Goal: Task Accomplishment & Management: Complete application form

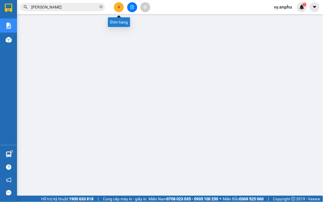
click at [120, 7] on icon "plus" at bounding box center [119, 7] width 4 height 4
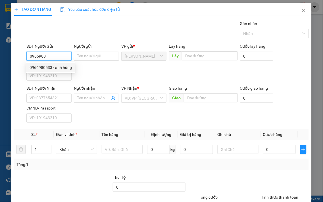
click at [60, 66] on div "0966980533 - anh hùng" at bounding box center [51, 67] width 42 height 6
type input "0966980533"
type input "anh hùng"
type input "trạm dừng xuân anh"
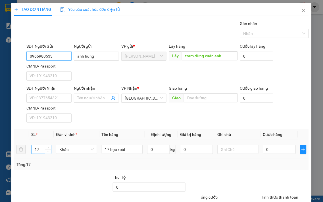
type input "0966980533"
click at [20, 149] on tr "17 Khác 17 bọc xoài 0 kg 0 0" at bounding box center [161, 149] width 294 height 19
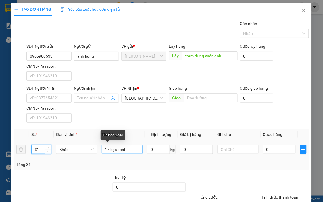
type input "31"
drag, startPoint x: 107, startPoint y: 151, endPoint x: 102, endPoint y: 152, distance: 5.1
click at [102, 152] on input "17 bọc xoài" at bounding box center [122, 149] width 41 height 9
click at [125, 147] on input "bọc xoài" at bounding box center [122, 149] width 41 height 9
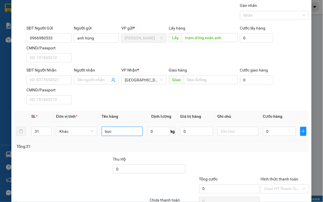
scroll to position [47, 0]
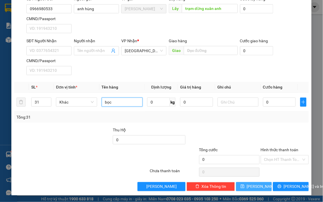
type input "bọc"
click at [261, 186] on button "[PERSON_NAME]" at bounding box center [254, 186] width 36 height 9
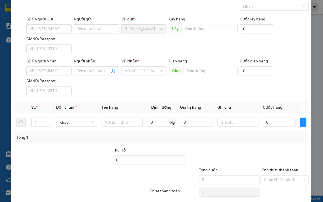
scroll to position [0, 0]
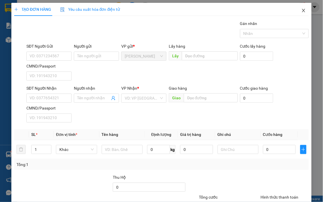
click at [302, 11] on icon "close" at bounding box center [303, 10] width 3 height 3
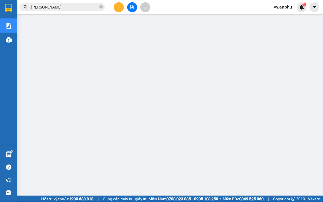
click at [290, 7] on span "vy.anphu" at bounding box center [282, 6] width 27 height 7
click at [282, 16] on span "Đăng xuất" at bounding box center [291, 17] width 24 height 6
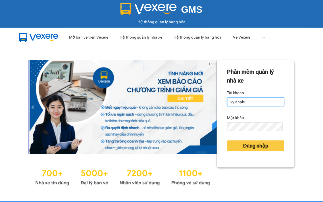
click at [231, 101] on input "vy.anphu" at bounding box center [255, 101] width 57 height 9
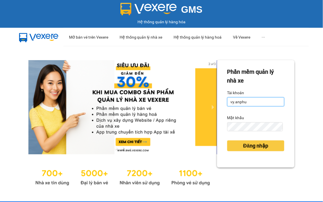
type input "hieu.anphu"
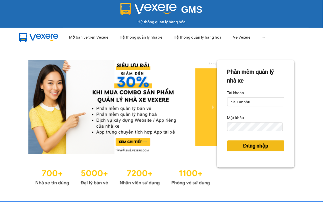
drag, startPoint x: 241, startPoint y: 146, endPoint x: 181, endPoint y: 89, distance: 82.8
click at [243, 144] on span "Đăng nhập" at bounding box center [255, 146] width 25 height 8
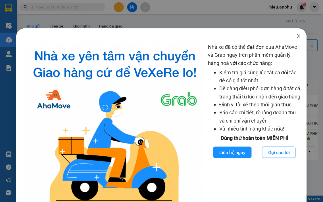
drag, startPoint x: 294, startPoint y: 40, endPoint x: 292, endPoint y: 32, distance: 8.3
click at [295, 38] on span "Close" at bounding box center [299, 36] width 16 height 16
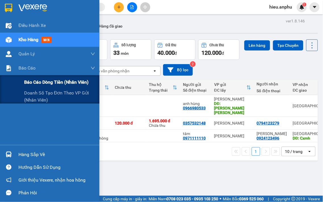
click at [33, 82] on span "Báo cáo dòng tiền (nhân viên)" at bounding box center [56, 82] width 64 height 7
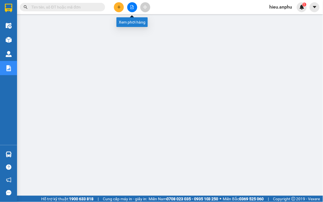
click at [132, 10] on button at bounding box center [132, 7] width 10 height 10
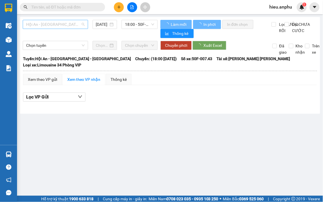
click at [59, 24] on span "Hội An - [GEOGRAPHIC_DATA] - [GEOGRAPHIC_DATA]" at bounding box center [55, 24] width 59 height 9
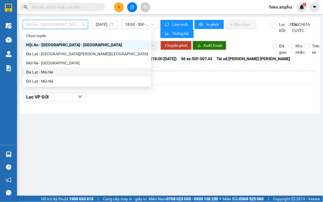
click at [43, 73] on div "Đà Lạt - Mũi Né" at bounding box center [87, 72] width 122 height 6
type input "[DATE]"
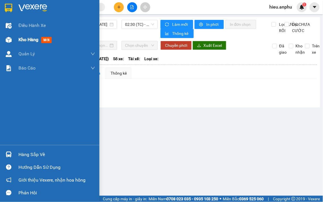
click at [11, 38] on img at bounding box center [9, 40] width 6 height 6
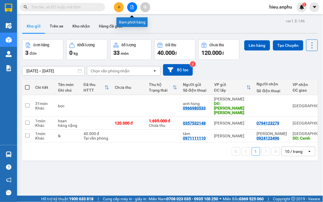
click at [135, 9] on button at bounding box center [132, 7] width 10 height 10
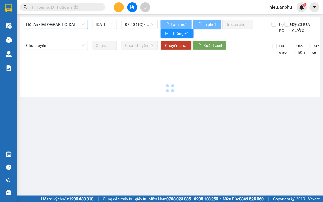
click at [60, 26] on span "Hội An - [GEOGRAPHIC_DATA] - [GEOGRAPHIC_DATA]" at bounding box center [55, 24] width 59 height 9
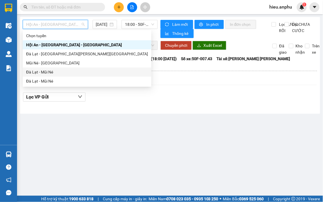
click at [36, 71] on div "Đà Lạt - Mũi Né" at bounding box center [87, 72] width 122 height 6
type input "[DATE]"
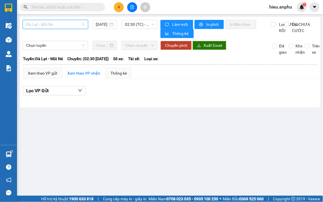
click at [64, 23] on span "Đà Lạt - Mũi Né" at bounding box center [55, 24] width 59 height 9
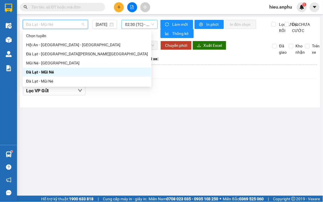
click at [136, 26] on span "02:30 (TC) - (Đã hủy)" at bounding box center [139, 24] width 29 height 9
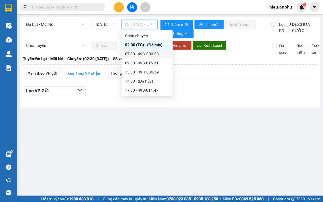
click at [138, 53] on div "07:30 - 49G-000.93" at bounding box center [147, 54] width 44 height 6
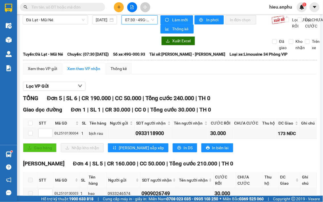
scroll to position [4, 0]
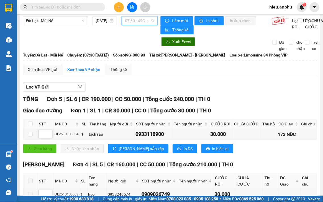
click at [136, 16] on span "07:30 - 49G-000.93" at bounding box center [139, 20] width 29 height 9
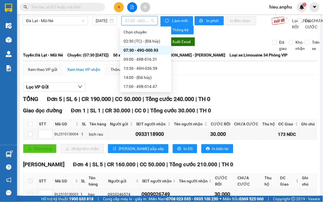
click at [46, 15] on div "[GEOGRAPHIC_DATA] - Mũi Né [DATE] 07:30 - 49G-000.93 [PERSON_NAME] mới In phơi …" at bounding box center [170, 136] width 300 height 246
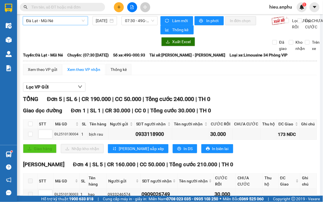
click at [66, 24] on span "Đà Lạt - Mũi Né" at bounding box center [55, 20] width 59 height 9
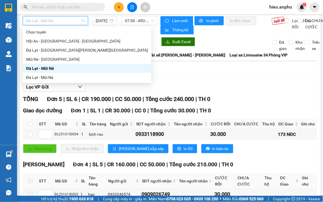
drag, startPoint x: 35, startPoint y: 67, endPoint x: 125, endPoint y: 42, distance: 93.9
click at [35, 66] on div "Đà Lạt - Mũi Né" at bounding box center [87, 68] width 122 height 6
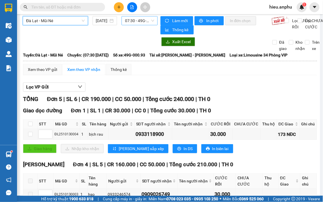
click at [144, 23] on span "07:30 - 49G-000.93" at bounding box center [139, 20] width 29 height 9
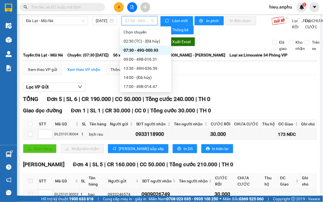
click at [134, 48] on div "07:30 - 49G-000.93" at bounding box center [146, 50] width 44 height 6
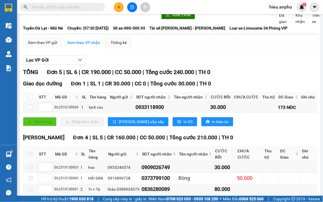
scroll to position [0, 0]
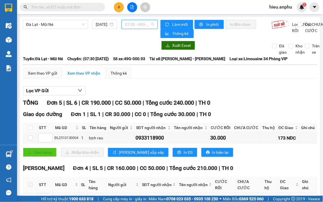
click at [131, 25] on span "07:30 - 49G-000.93" at bounding box center [139, 24] width 29 height 9
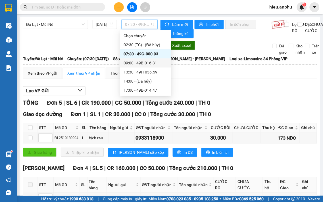
click at [133, 64] on div "09:00 - 49B-016.31" at bounding box center [146, 63] width 44 height 6
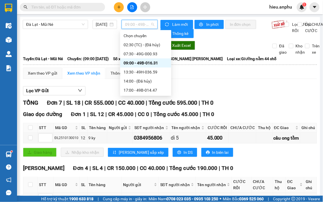
click at [133, 24] on span "09:00 - 49B-016.31" at bounding box center [139, 24] width 29 height 9
click at [131, 47] on div "02:30 (TC) - (Đã hủy)" at bounding box center [146, 45] width 44 height 6
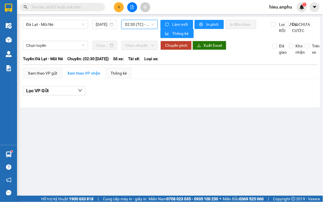
click at [134, 26] on span "02:30 (TC) - (Đã hủy)" at bounding box center [139, 24] width 29 height 9
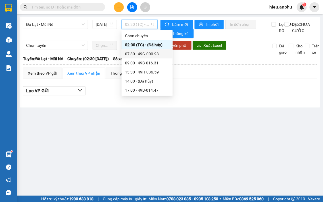
click at [133, 51] on div "07:30 - 49G-000.93" at bounding box center [147, 54] width 44 height 6
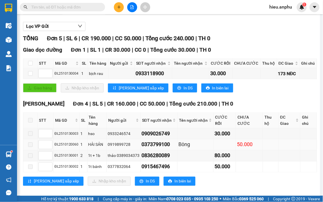
scroll to position [67, 0]
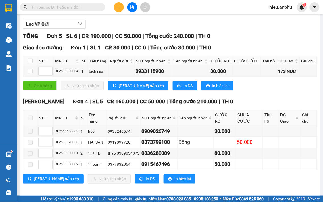
click at [119, 8] on icon "plus" at bounding box center [119, 7] width 4 height 4
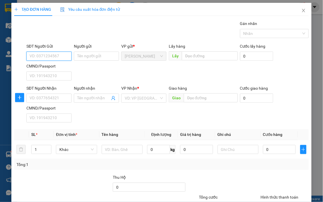
click at [40, 57] on input "SĐT Người Gửi" at bounding box center [48, 56] width 45 height 9
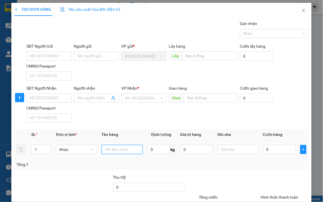
click at [113, 152] on input "text" at bounding box center [122, 149] width 41 height 9
type input "hồ sơ"
click at [268, 154] on input "0" at bounding box center [279, 149] width 33 height 9
type input "3"
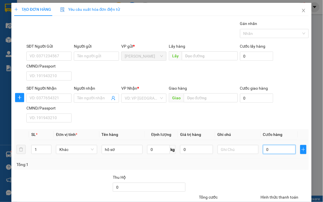
type input "3"
type input "30"
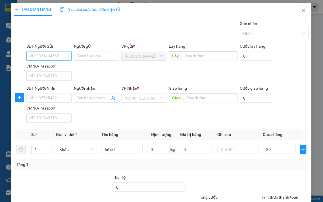
type input "30.000"
click at [44, 55] on input "SĐT Người Gửi" at bounding box center [48, 56] width 45 height 9
click at [48, 55] on input "SĐT Người Gửi" at bounding box center [48, 56] width 45 height 9
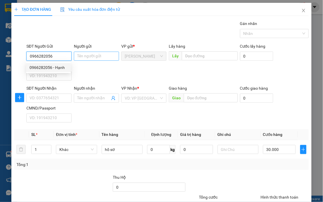
type input "0966282056"
click at [78, 56] on input "Người gửi" at bounding box center [96, 56] width 45 height 9
click at [63, 57] on input "0966282056" at bounding box center [48, 56] width 45 height 9
click at [53, 68] on div "0966282056 - Hạnh" at bounding box center [49, 67] width 38 height 6
type input "Hạnh"
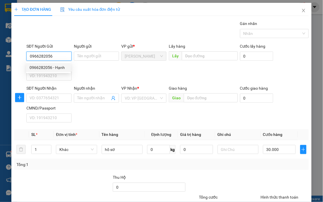
type input "0336409692"
type input "[PERSON_NAME]"
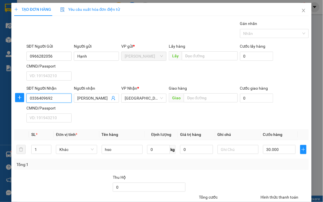
click at [57, 99] on input "0336409692" at bounding box center [48, 98] width 45 height 9
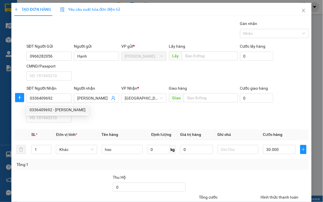
click at [169, 112] on div "SĐT Người [PERSON_NAME] 0336409692 Người [PERSON_NAME] hà [PERSON_NAME] * Đà Lạ…" at bounding box center [167, 105] width 285 height 40
click at [277, 116] on div "SĐT Người [PERSON_NAME] 0336409692 Người [PERSON_NAME] hà [PERSON_NAME] * Đà Lạ…" at bounding box center [167, 105] width 285 height 40
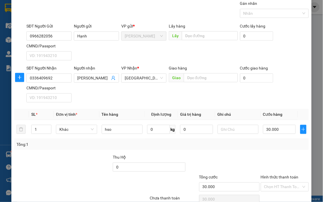
scroll to position [32, 0]
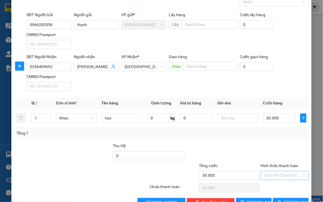
click at [272, 174] on input "Hình thức thanh toán" at bounding box center [282, 176] width 37 height 9
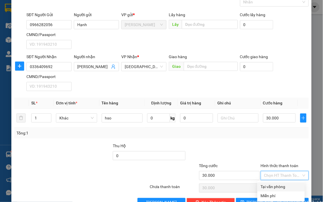
drag, startPoint x: 273, startPoint y: 185, endPoint x: 280, endPoint y: 193, distance: 10.3
click at [273, 185] on div "Tại văn phòng" at bounding box center [281, 187] width 41 height 6
type input "0"
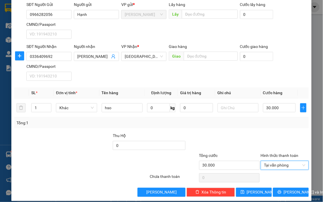
scroll to position [47, 0]
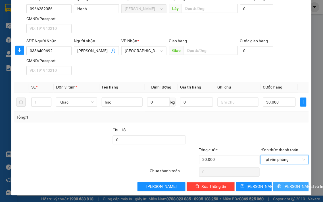
click at [280, 187] on button "[PERSON_NAME] và In" at bounding box center [291, 186] width 36 height 9
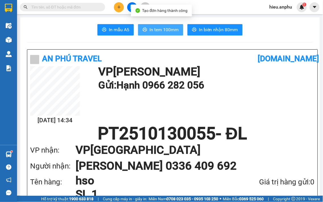
drag, startPoint x: 151, startPoint y: 30, endPoint x: 160, endPoint y: 36, distance: 10.4
click at [151, 31] on span "In tem 100mm" at bounding box center [163, 29] width 29 height 7
click at [155, 25] on button "In tem 100mm" at bounding box center [160, 29] width 45 height 11
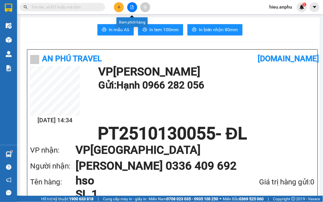
drag, startPoint x: 131, startPoint y: 6, endPoint x: 124, endPoint y: 14, distance: 11.3
click at [131, 6] on icon "file-add" at bounding box center [132, 7] width 4 height 4
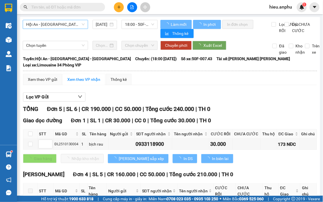
click at [54, 24] on span "Hội An - [GEOGRAPHIC_DATA] - [GEOGRAPHIC_DATA]" at bounding box center [55, 24] width 59 height 9
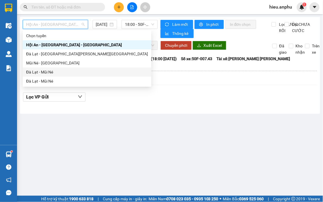
click at [36, 71] on div "Đà Lạt - Mũi Né" at bounding box center [87, 72] width 122 height 6
type input "[DATE]"
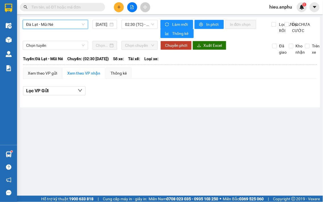
click at [49, 21] on span "Đà Lạt - Mũi Né" at bounding box center [55, 24] width 59 height 9
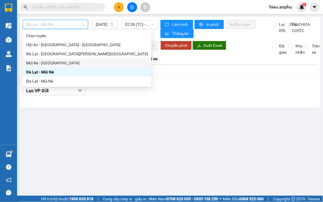
click at [39, 62] on div "Mũi Né - [GEOGRAPHIC_DATA]" at bounding box center [87, 63] width 122 height 6
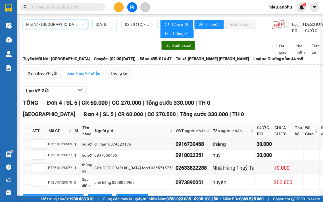
click at [105, 24] on input "[DATE]" at bounding box center [102, 24] width 12 height 6
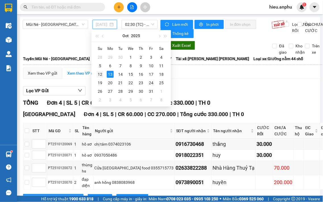
click at [99, 74] on div "12" at bounding box center [100, 74] width 7 height 7
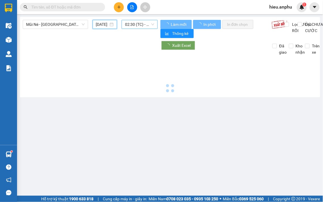
type input "[DATE]"
click at [139, 23] on span "02:30 (TC) - 49B-014.47" at bounding box center [139, 24] width 29 height 9
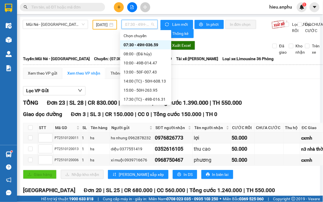
click at [135, 43] on div "07:30 - 49H-036.59" at bounding box center [146, 45] width 44 height 6
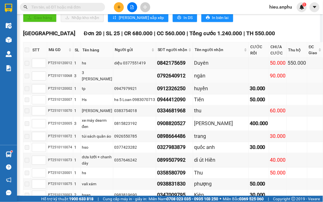
scroll to position [95, 0]
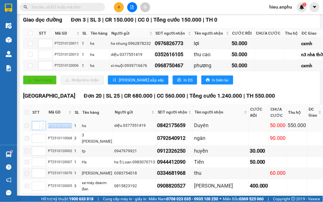
drag, startPoint x: 77, startPoint y: 138, endPoint x: 66, endPoint y: 133, distance: 12.6
click at [50, 131] on tr "PT2510120012 1 hs diệu 0377551419 0842175659 Duyên 50.000 550.000" at bounding box center [193, 125] width 340 height 11
copy tr "PT2510120012"
click at [45, 7] on input "text" at bounding box center [64, 7] width 67 height 6
paste input "PT2510120012"
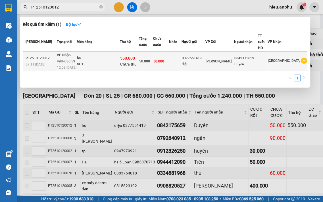
type input "PT2510120012"
click at [108, 60] on div "hs" at bounding box center [98, 58] width 43 height 6
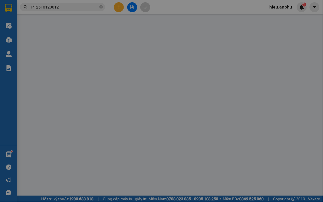
type input "0377551419"
type input "diệu"
type input "0842175659"
type input "Duyên"
type input "550.000"
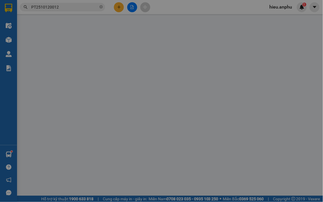
type input "50.000"
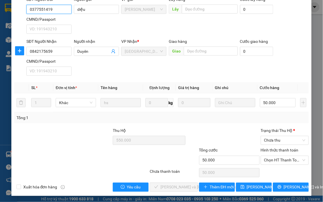
scroll to position [67, 0]
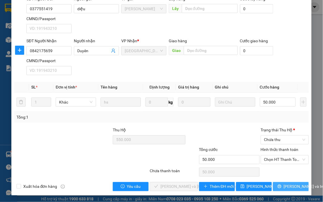
drag, startPoint x: 288, startPoint y: 185, endPoint x: 270, endPoint y: 148, distance: 41.5
click at [287, 181] on div "Total Paid Fee 0 Total UnPaid Fee 50.000 Cash Collection Total Fee Mã ĐH: PT251…" at bounding box center [161, 73] width 294 height 238
drag, startPoint x: 291, startPoint y: 186, endPoint x: 288, endPoint y: 177, distance: 9.6
click at [291, 185] on span "[PERSON_NAME] và In" at bounding box center [304, 187] width 40 height 6
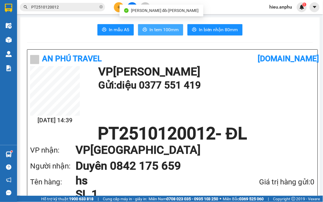
drag, startPoint x: 164, startPoint y: 31, endPoint x: 164, endPoint y: 26, distance: 5.7
click at [164, 30] on span "In tem 100mm" at bounding box center [163, 29] width 29 height 7
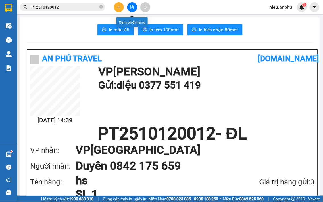
click at [133, 3] on button at bounding box center [132, 7] width 10 height 10
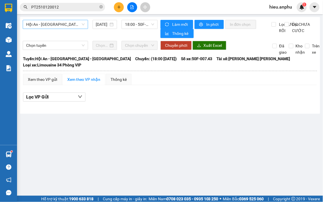
click at [36, 28] on span "Hội An - [GEOGRAPHIC_DATA] - [GEOGRAPHIC_DATA]" at bounding box center [55, 24] width 59 height 9
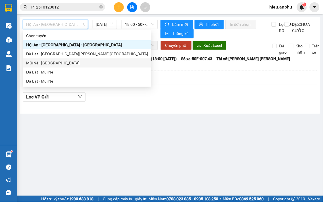
drag, startPoint x: 38, startPoint y: 62, endPoint x: 45, endPoint y: 56, distance: 9.4
click at [38, 61] on div "Mũi Né - [GEOGRAPHIC_DATA]" at bounding box center [87, 63] width 122 height 6
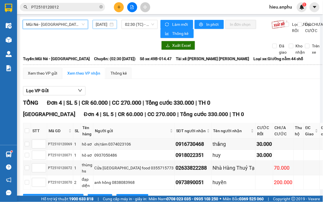
click at [98, 28] on div "[DATE]" at bounding box center [105, 24] width 24 height 9
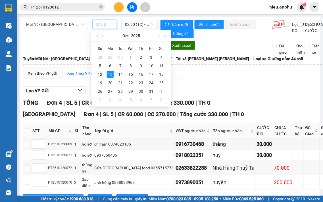
click at [101, 73] on div "12" at bounding box center [100, 74] width 7 height 7
type input "[DATE]"
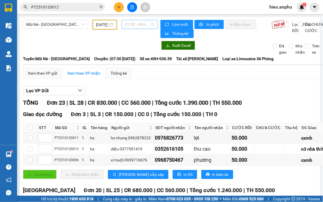
click at [133, 25] on span "07:30 - 49H-036.59" at bounding box center [139, 24] width 29 height 9
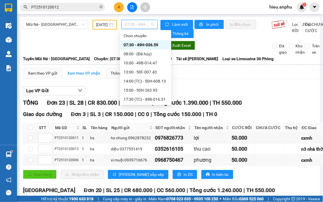
click at [132, 44] on div "07:30 - 49H-036.59" at bounding box center [146, 45] width 44 height 6
click at [128, 25] on span "07:30 - 49H-036.59" at bounding box center [139, 24] width 29 height 9
click at [132, 62] on div "10:00 - 49B-014.47" at bounding box center [146, 63] width 44 height 6
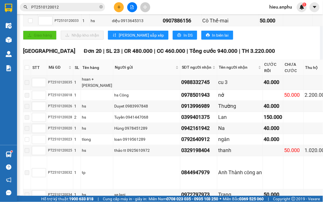
scroll to position [158, 0]
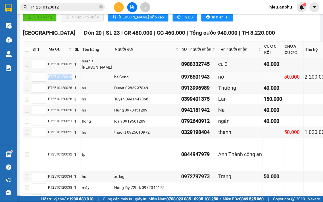
drag, startPoint x: 70, startPoint y: 108, endPoint x: 47, endPoint y: 109, distance: 23.0
click at [47, 83] on td "PT2510120018" at bounding box center [60, 77] width 26 height 11
copy div "PT2510120018"
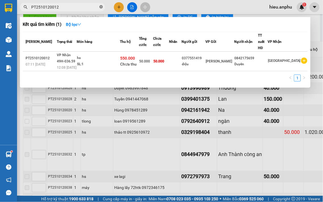
drag, startPoint x: 100, startPoint y: 7, endPoint x: 91, endPoint y: 8, distance: 8.8
click at [99, 7] on icon "close-circle" at bounding box center [100, 6] width 3 height 3
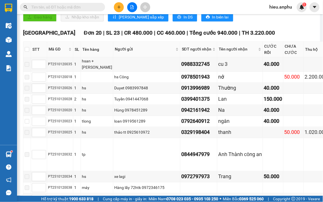
click at [90, 8] on input "text" at bounding box center [64, 7] width 67 height 6
paste input "PT2510120018"
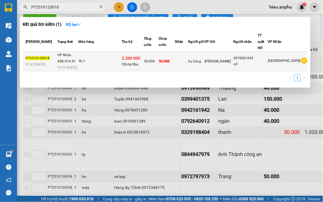
type input "PT2510120018"
click at [117, 58] on div "SL: 1" at bounding box center [100, 61] width 43 height 6
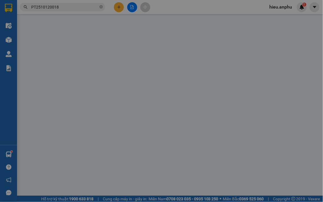
type input "hs Công"
type input "0978501943"
type input "nở"
type input "2.200.000"
type input "50.000"
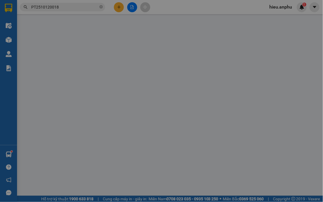
type input "50.000"
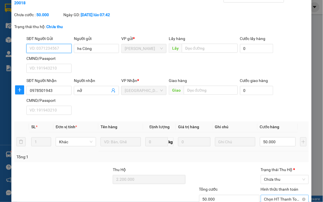
scroll to position [67, 0]
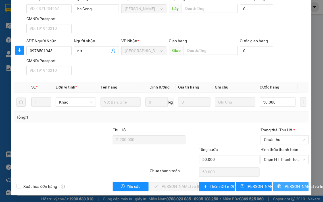
drag, startPoint x: 296, startPoint y: 185, endPoint x: 292, endPoint y: 175, distance: 11.6
click at [296, 184] on span "[PERSON_NAME] và In" at bounding box center [304, 187] width 40 height 6
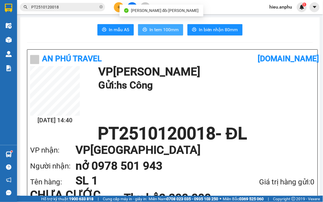
click at [165, 31] on span "In tem 100mm" at bounding box center [163, 29] width 29 height 7
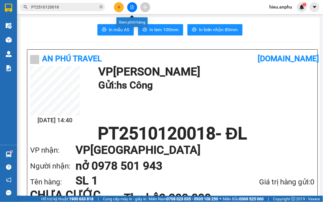
click at [132, 7] on icon "file-add" at bounding box center [132, 7] width 4 height 4
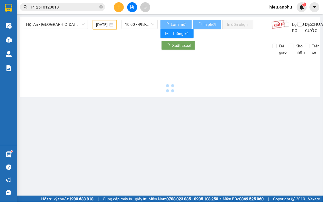
type input "[DATE]"
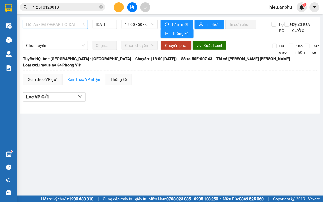
click at [55, 24] on span "Hội An - [GEOGRAPHIC_DATA] - [GEOGRAPHIC_DATA]" at bounding box center [55, 24] width 59 height 9
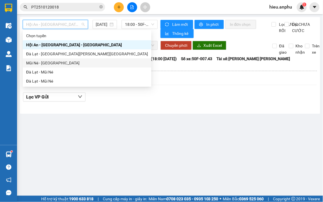
click at [42, 63] on div "Mũi Né - [GEOGRAPHIC_DATA]" at bounding box center [87, 63] width 122 height 6
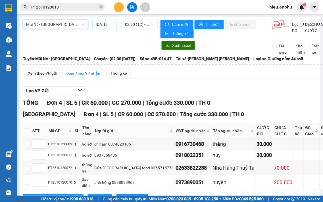
click at [102, 27] on input "[DATE]" at bounding box center [102, 24] width 12 height 6
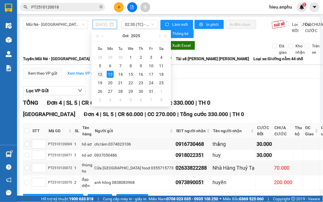
click at [99, 75] on div "12" at bounding box center [100, 74] width 7 height 7
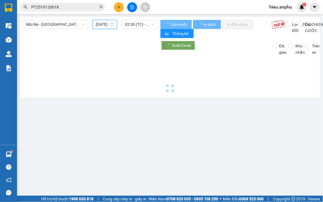
type input "[DATE]"
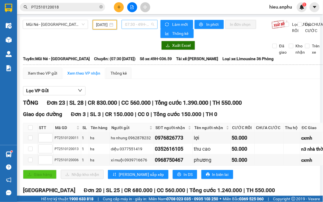
click at [139, 24] on span "07:30 - 49H-036.59" at bounding box center [139, 24] width 29 height 9
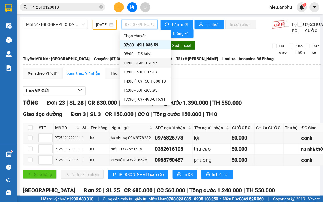
drag, startPoint x: 131, startPoint y: 62, endPoint x: 130, endPoint y: 53, distance: 10.0
click at [131, 62] on div "10:00 - 49B-014.47" at bounding box center [146, 63] width 44 height 6
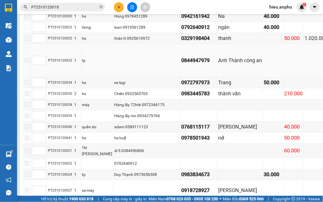
scroll to position [252, 0]
drag, startPoint x: 71, startPoint y: 70, endPoint x: 46, endPoint y: 71, distance: 25.0
click at [46, 44] on tr "PT2510120025 1 hs thảo tt 0925610972 0329198404 thanh 50.000 1.020.000" at bounding box center [200, 38] width 354 height 11
copy tr "PT2510120025"
drag, startPoint x: 102, startPoint y: 7, endPoint x: 96, endPoint y: 7, distance: 5.7
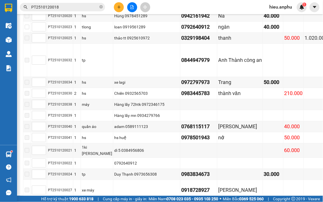
click at [101, 7] on icon "close-circle" at bounding box center [100, 6] width 3 height 3
click at [75, 6] on input "text" at bounding box center [64, 7] width 67 height 6
paste input "PT2510120025"
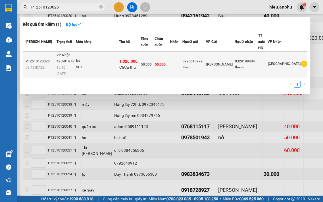
type input "PT2510120025"
click at [119, 64] on div "SL: 1" at bounding box center [97, 67] width 43 height 6
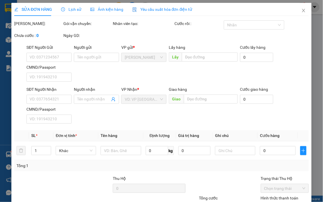
type input "0925610972"
type input "thảo tt"
type input "0329198404"
type input "thanh"
type input "1.020.000"
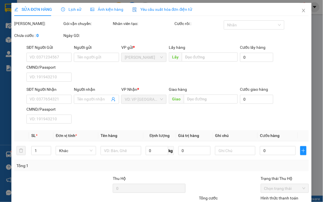
type input "50.000"
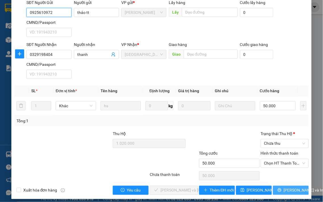
scroll to position [67, 0]
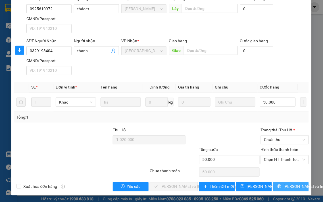
click at [281, 189] on button "[PERSON_NAME] và In" at bounding box center [291, 186] width 36 height 9
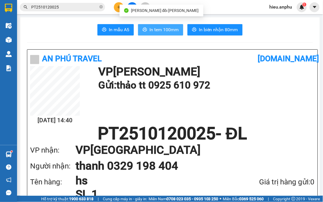
click at [168, 28] on span "In tem 100mm" at bounding box center [163, 29] width 29 height 7
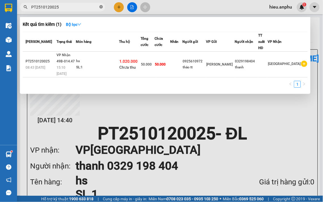
drag, startPoint x: 101, startPoint y: 7, endPoint x: 89, endPoint y: 7, distance: 11.4
click at [101, 7] on icon "close-circle" at bounding box center [100, 6] width 3 height 3
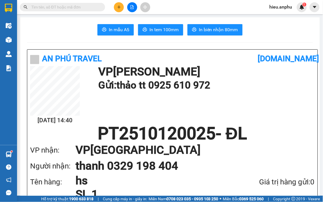
click at [133, 7] on icon "file-add" at bounding box center [132, 7] width 3 height 4
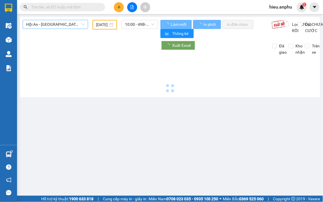
type input "[DATE]"
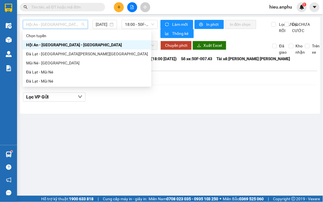
click at [46, 27] on span "Hội An - [GEOGRAPHIC_DATA] - [GEOGRAPHIC_DATA]" at bounding box center [55, 24] width 59 height 9
click at [32, 61] on div "Mũi Né - [GEOGRAPHIC_DATA]" at bounding box center [87, 63] width 122 height 6
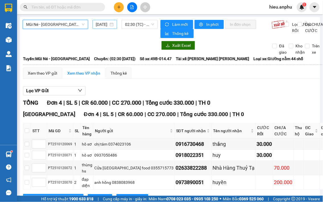
click at [110, 23] on div "[DATE]" at bounding box center [105, 24] width 18 height 6
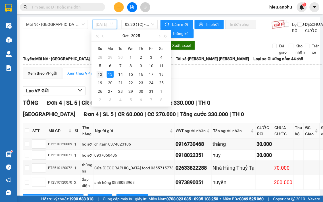
click at [101, 75] on div "12" at bounding box center [100, 74] width 7 height 7
type input "[DATE]"
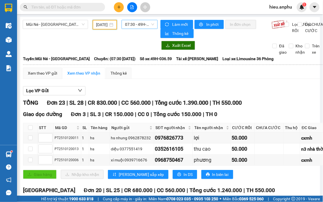
click at [139, 26] on span "07:30 - 49H-036.59" at bounding box center [139, 24] width 29 height 9
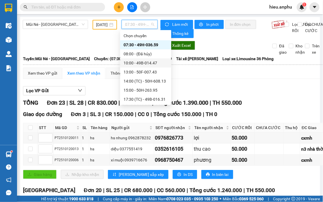
click at [129, 66] on div "10:00 - 49B-014.47" at bounding box center [145, 63] width 51 height 9
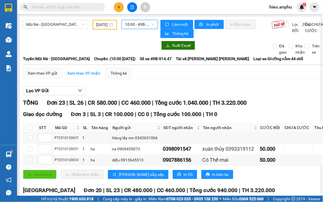
click at [137, 27] on span "10:00 - 49B-014.47" at bounding box center [139, 24] width 29 height 9
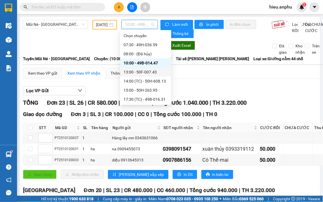
click at [134, 72] on div "13:00 - 50F-007.43" at bounding box center [146, 72] width 44 height 6
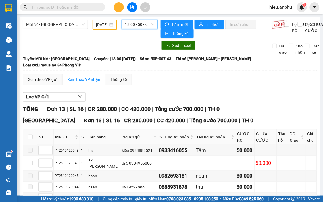
click at [126, 24] on span "13:00 - 50F-007.43" at bounding box center [139, 24] width 29 height 9
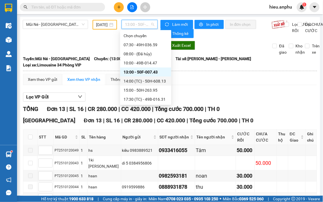
click at [130, 82] on div "14:00 (TC) - 50H-608.13" at bounding box center [146, 81] width 44 height 6
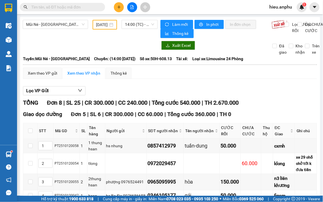
drag, startPoint x: 76, startPoint y: 124, endPoint x: 54, endPoint y: 124, distance: 21.9
click at [51, 8] on input "text" at bounding box center [64, 7] width 67 height 6
paste input "PT2510120063"
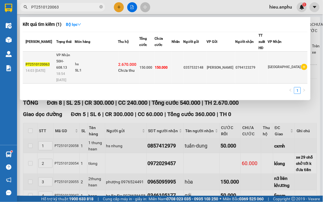
type input "PT2510120063"
click at [139, 62] on div "2.670.000 Chưa thu" at bounding box center [128, 68] width 21 height 12
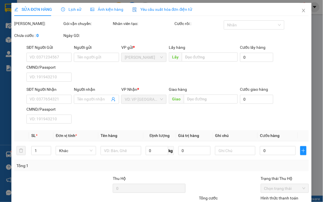
type input "0357532148"
type input "0794123279"
type input "2.670.000"
type input "150.000"
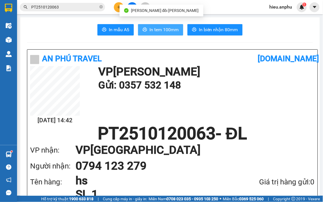
click at [165, 29] on span "In tem 100mm" at bounding box center [163, 29] width 29 height 7
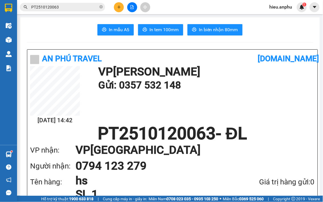
click at [120, 9] on icon "plus" at bounding box center [119, 7] width 4 height 4
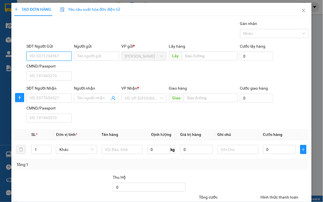
click at [45, 53] on input "SĐT Người Gửi" at bounding box center [48, 56] width 45 height 9
type input "0396999873"
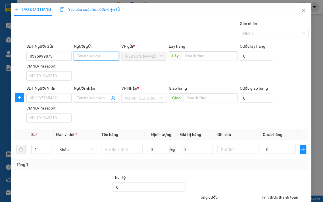
click at [86, 53] on input "Người gửi" at bounding box center [96, 56] width 45 height 9
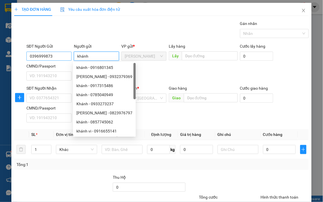
type input "khánh"
drag, startPoint x: 60, startPoint y: 59, endPoint x: 0, endPoint y: 55, distance: 60.0
click at [0, 55] on div "TẠO ĐƠN HÀNG Yêu cầu xuất [PERSON_NAME] điện tử Transit Pickup Surcharge Ids Tr…" at bounding box center [161, 101] width 323 height 202
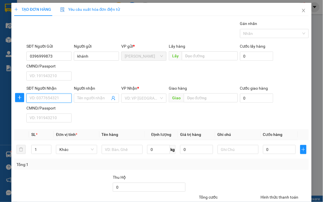
click at [44, 97] on input "SĐT Người Nhận" at bounding box center [48, 98] width 45 height 9
paste input "0396999873"
type input "0396999873"
click at [91, 95] on input "Người nhận" at bounding box center [93, 98] width 33 height 6
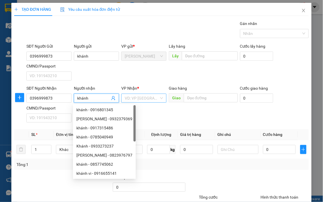
type input "khánh"
click at [131, 97] on input "search" at bounding box center [142, 98] width 34 height 9
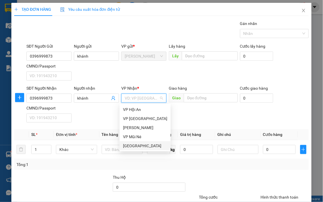
click at [126, 147] on div "[GEOGRAPHIC_DATA]" at bounding box center [145, 146] width 44 height 6
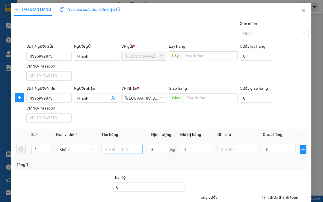
click at [117, 144] on td at bounding box center [121, 149] width 45 height 19
click at [117, 146] on input "text" at bounding box center [122, 149] width 41 height 9
type input "vali"
click at [269, 150] on input "0" at bounding box center [279, 149] width 33 height 9
type input "5"
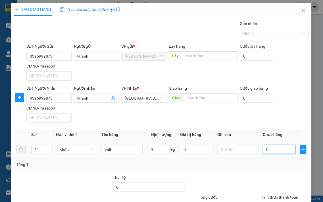
type input "5"
type input "50"
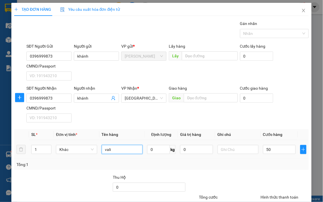
type input "50.000"
click at [129, 152] on input "vali" at bounding box center [122, 149] width 41 height 9
type input "[PERSON_NAME][DEMOGRAPHIC_DATA]"
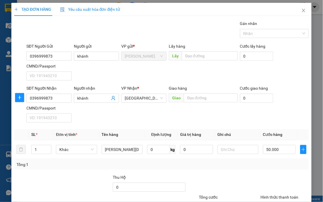
click at [286, 77] on div "SĐT Người Gửi 0396999873 Người gửi [PERSON_NAME] VP gửi * [PERSON_NAME] [PERSON…" at bounding box center [167, 63] width 285 height 40
drag, startPoint x: 296, startPoint y: 189, endPoint x: 296, endPoint y: 187, distance: 2.9
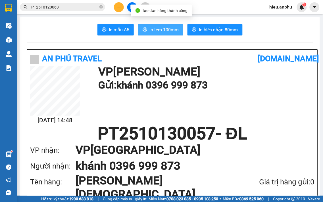
click at [165, 28] on span "In tem 100mm" at bounding box center [163, 29] width 29 height 7
click at [168, 28] on span "In tem 100mm" at bounding box center [163, 29] width 29 height 7
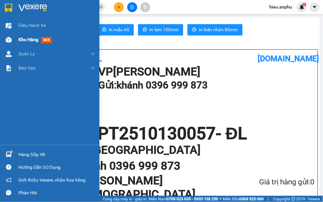
click at [11, 37] on img at bounding box center [9, 40] width 6 height 6
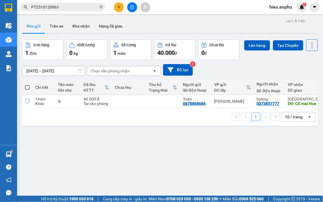
click at [27, 90] on span at bounding box center [27, 87] width 5 height 5
click at [27, 85] on input "checkbox" at bounding box center [27, 85] width 0 height 0
checkbox input "true"
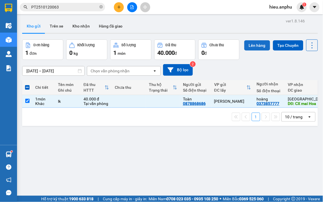
click at [244, 51] on button "Lên hàng" at bounding box center [257, 45] width 26 height 10
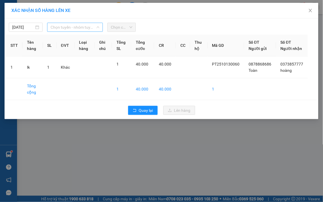
click at [58, 26] on span "Chọn tuyến - nhóm tuyến" at bounding box center [75, 27] width 49 height 9
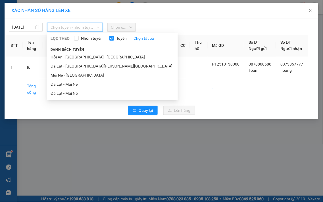
drag, startPoint x: 58, startPoint y: 76, endPoint x: 99, endPoint y: 56, distance: 45.2
click at [59, 76] on li "Mũi Né - [GEOGRAPHIC_DATA]" at bounding box center [112, 75] width 131 height 9
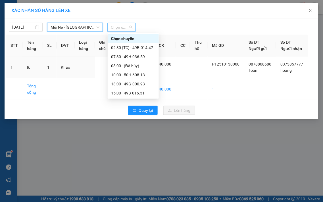
click at [121, 28] on span "Chọn chuyến" at bounding box center [122, 27] width 22 height 9
click at [128, 93] on div "15:00 - 49B-016.31" at bounding box center [133, 93] width 44 height 6
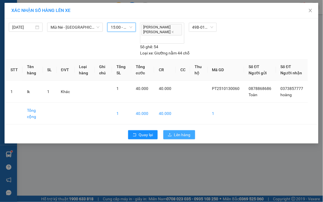
drag, startPoint x: 186, startPoint y: 141, endPoint x: 178, endPoint y: 131, distance: 12.4
click at [185, 138] on span "Lên hàng" at bounding box center [182, 135] width 16 height 6
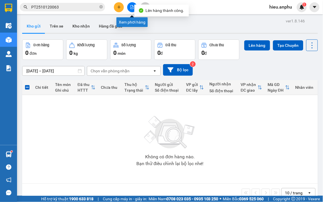
click at [132, 7] on icon "file-add" at bounding box center [132, 7] width 3 height 4
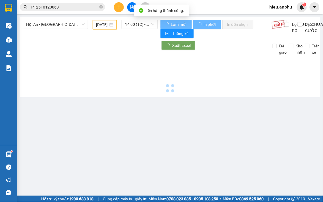
type input "[DATE]"
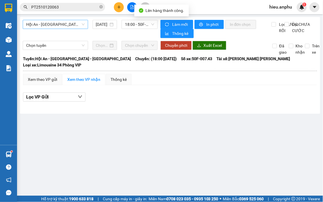
click at [56, 28] on span "Hội An - [GEOGRAPHIC_DATA] - [GEOGRAPHIC_DATA]" at bounding box center [55, 24] width 59 height 9
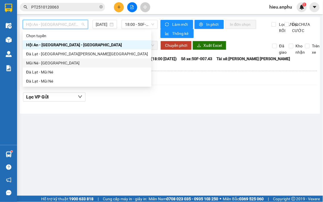
click at [34, 63] on div "Mũi Né - [GEOGRAPHIC_DATA]" at bounding box center [87, 63] width 122 height 6
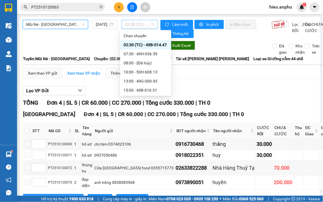
click at [135, 22] on span "02:30 (TC) - 49B-014.47" at bounding box center [139, 24] width 29 height 9
click at [136, 90] on div "15:00 - 49B-016.31" at bounding box center [146, 90] width 44 height 6
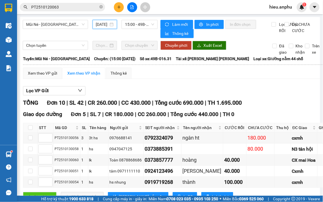
click at [98, 24] on input "[DATE]" at bounding box center [102, 24] width 12 height 6
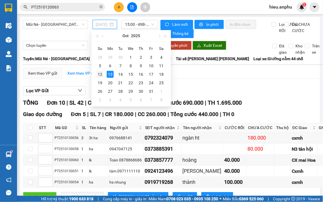
click at [103, 73] on div "12" at bounding box center [100, 74] width 7 height 7
type input "[DATE]"
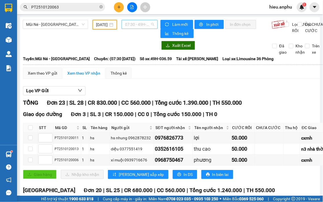
click at [134, 25] on span "07:30 - 49H-036.59" at bounding box center [139, 24] width 29 height 9
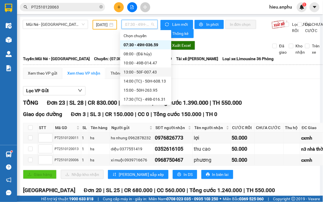
click at [132, 70] on div "13:00 - 50F-007.43" at bounding box center [146, 72] width 44 height 6
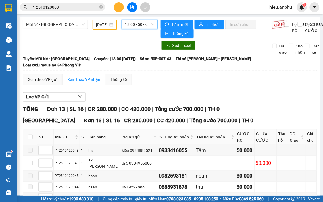
click at [134, 26] on span "13:00 - 50F-007.43" at bounding box center [139, 24] width 29 height 9
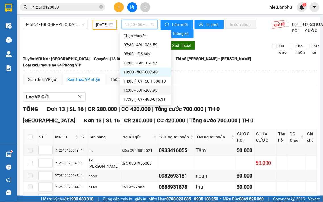
click at [131, 91] on div "15:00 - 50H-263.95" at bounding box center [146, 90] width 44 height 6
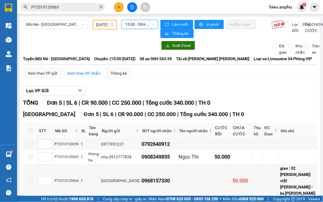
click at [142, 12] on div "Kết quả [PERSON_NAME] ( 1 ) Bộ lọc Mã ĐH Trạng thái Món hàng Thu hộ Tổng [PERSO…" at bounding box center [161, 7] width 323 height 14
click at [137, 27] on span "15:00 - 50H-263.95" at bounding box center [139, 24] width 29 height 9
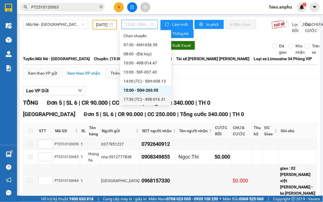
drag, startPoint x: 132, startPoint y: 100, endPoint x: 133, endPoint y: 97, distance: 3.0
click at [132, 99] on div "17:30 (TC) - 49B-016.31" at bounding box center [146, 99] width 44 height 6
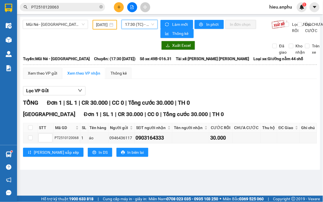
click at [135, 26] on span "17:30 (TC) - 49B-016.31" at bounding box center [139, 24] width 29 height 9
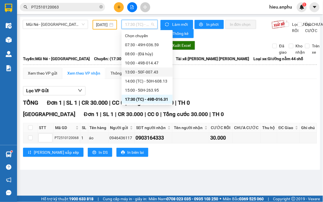
click at [134, 72] on div "13:00 - 50F-007.43" at bounding box center [147, 72] width 44 height 6
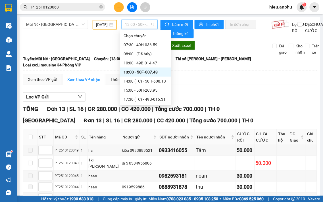
click at [139, 23] on span "13:00 - 50F-007.43" at bounding box center [139, 24] width 29 height 9
click at [137, 82] on div "14:00 (TC) - 50H-608.13" at bounding box center [146, 81] width 44 height 6
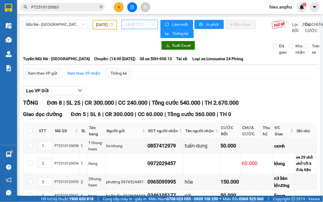
click at [131, 24] on span "14:00 (TC) - 50H-608.13" at bounding box center [139, 24] width 29 height 9
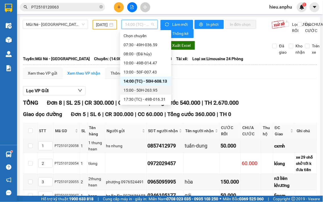
click at [128, 91] on div "15:00 - 50H-263.95" at bounding box center [146, 90] width 44 height 6
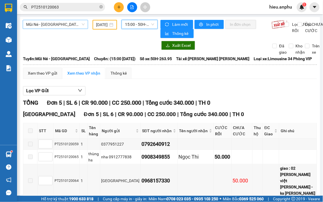
click at [52, 27] on span "Mũi Né - [GEOGRAPHIC_DATA]" at bounding box center [55, 24] width 59 height 9
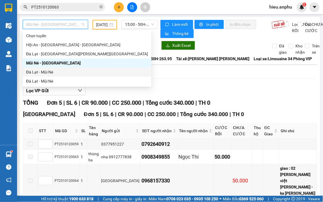
click at [38, 73] on div "Đà Lạt - Mũi Né" at bounding box center [87, 72] width 122 height 6
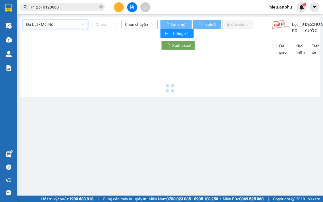
type input "[DATE]"
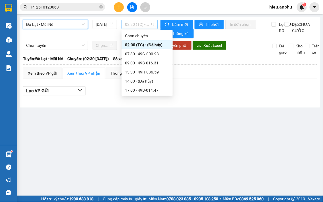
click at [133, 26] on span "02:30 (TC) - (Đã hủy)" at bounding box center [139, 24] width 29 height 9
click at [135, 73] on div "13:30 - 49H-036.59" at bounding box center [147, 72] width 44 height 6
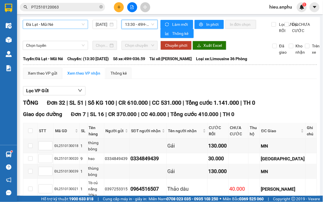
click at [60, 24] on span "Đà Lạt - Mũi Né" at bounding box center [55, 24] width 59 height 9
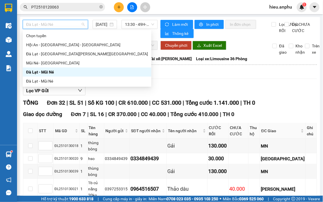
drag, startPoint x: 33, startPoint y: 72, endPoint x: 141, endPoint y: 43, distance: 112.5
click at [34, 72] on div "Đà Lạt - Mũi Né" at bounding box center [87, 72] width 122 height 6
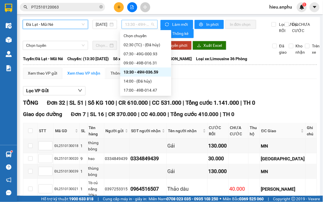
click at [137, 24] on span "13:30 - 49H-036.59" at bounding box center [139, 24] width 29 height 9
click at [139, 52] on div "07:30 - 49G-000.93" at bounding box center [146, 54] width 44 height 6
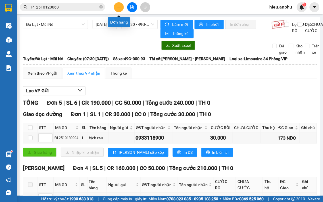
click at [118, 6] on icon "plus" at bounding box center [119, 7] width 4 height 4
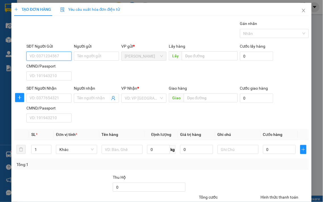
click at [54, 56] on input "SĐT Người Gửi" at bounding box center [48, 56] width 45 height 9
type input "0918404613"
click at [54, 70] on div "0918404613 - Phong" at bounding box center [49, 67] width 38 height 6
type input "Phong"
type input "0335394412"
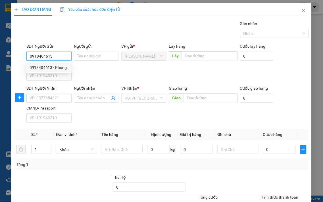
type input "[PERSON_NAME]"
type input "40.000"
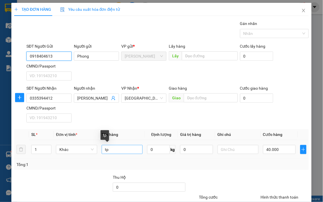
type input "0918404613"
drag, startPoint x: 117, startPoint y: 151, endPoint x: 76, endPoint y: 159, distance: 42.5
click at [76, 159] on tr "1 Khác tp 0 kg 0 40.000" at bounding box center [161, 149] width 294 height 19
type input "thùng giấy đôi giày"
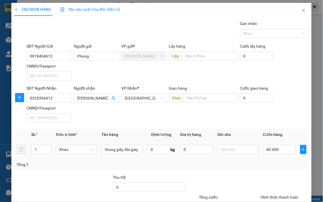
click at [273, 144] on div "40.000" at bounding box center [279, 149] width 33 height 11
click at [274, 149] on input "40.000" at bounding box center [279, 149] width 33 height 9
type input "3"
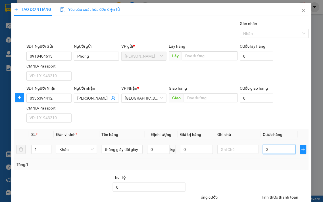
type input "30"
type input "30.000"
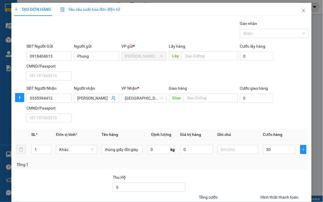
type input "30.000"
click at [264, 168] on div "Tổng: 1" at bounding box center [161, 165] width 290 height 6
drag, startPoint x: 287, startPoint y: 188, endPoint x: 285, endPoint y: 186, distance: 3.4
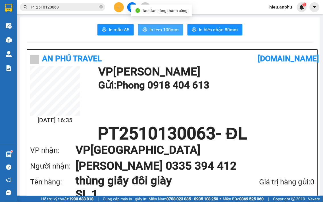
click at [172, 32] on span "In tem 100mm" at bounding box center [163, 29] width 29 height 7
click at [166, 27] on span "In tem 100mm" at bounding box center [163, 29] width 29 height 7
